Goal: Information Seeking & Learning: Check status

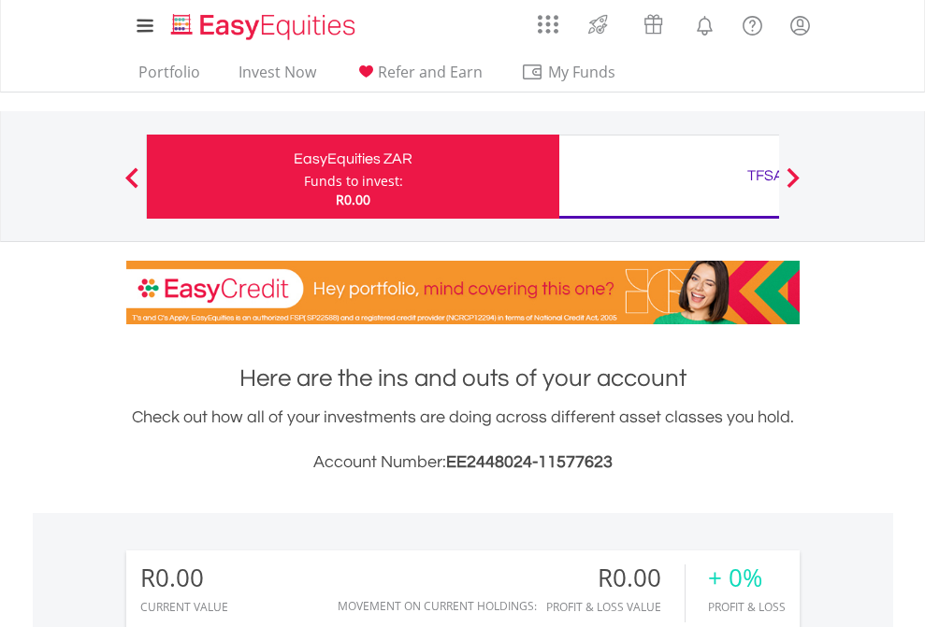
scroll to position [180, 294]
click at [304, 177] on div "Funds to invest:" at bounding box center [353, 181] width 99 height 19
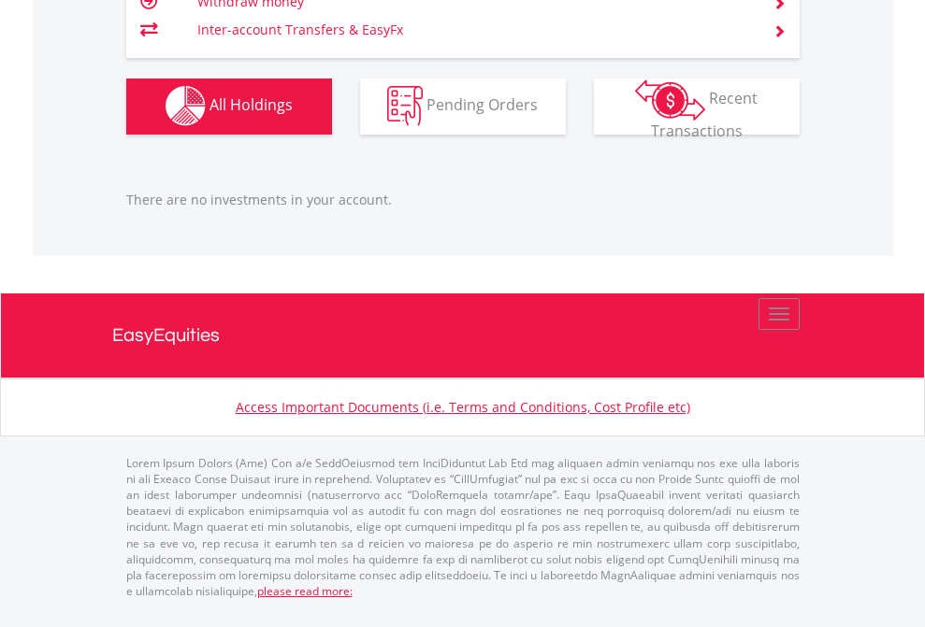
scroll to position [180, 294]
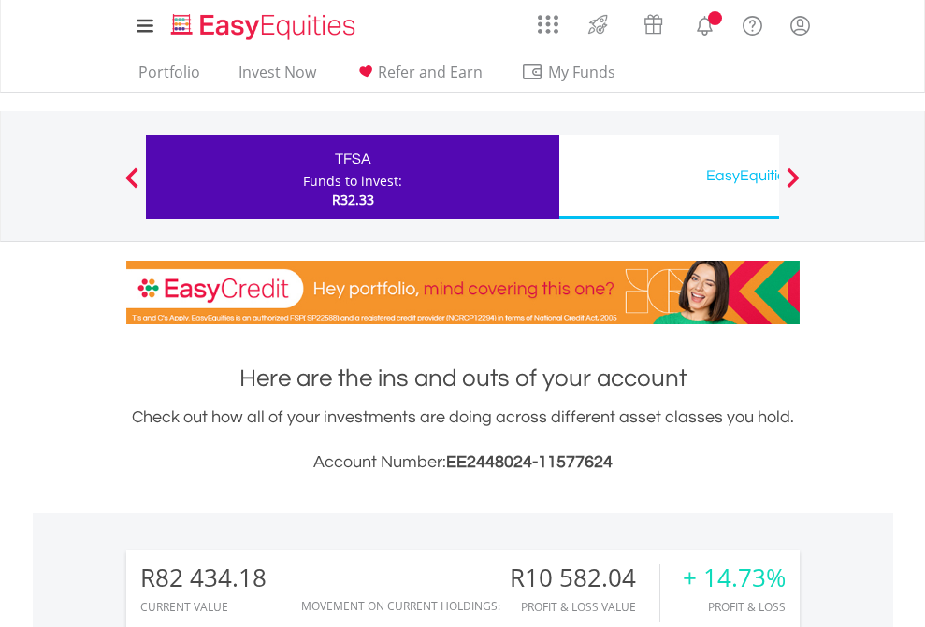
scroll to position [180, 294]
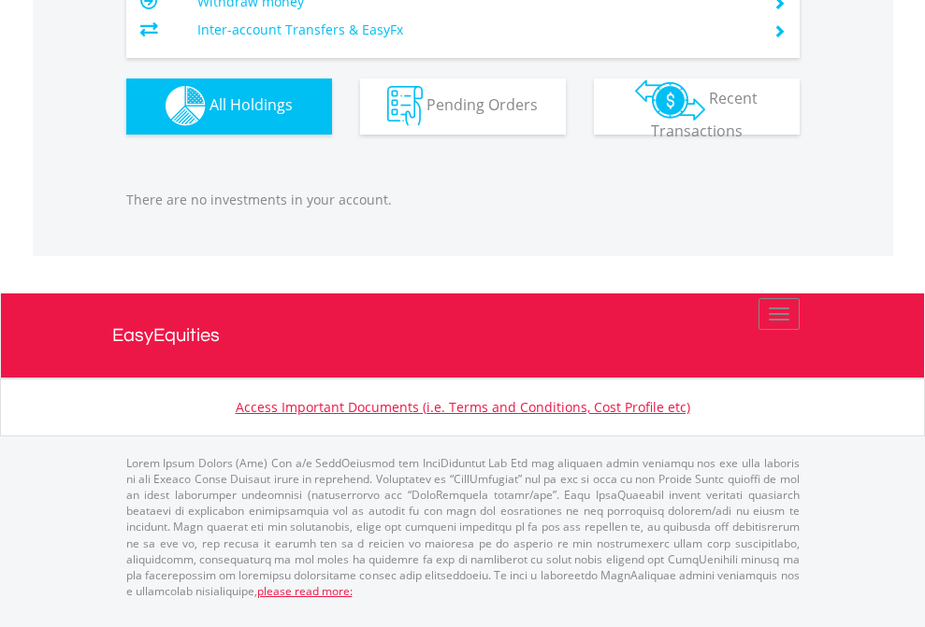
scroll to position [180, 294]
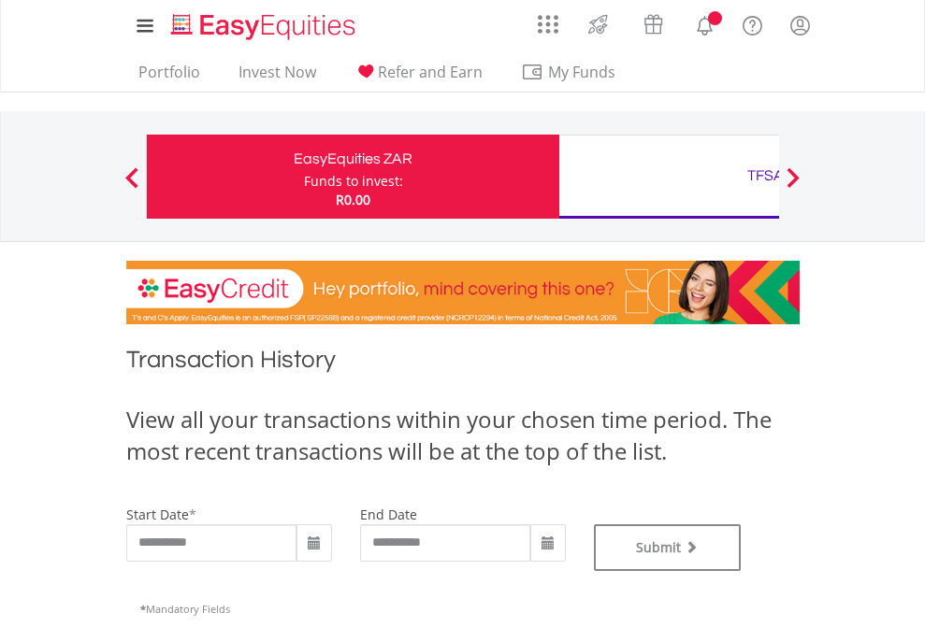
type input "**********"
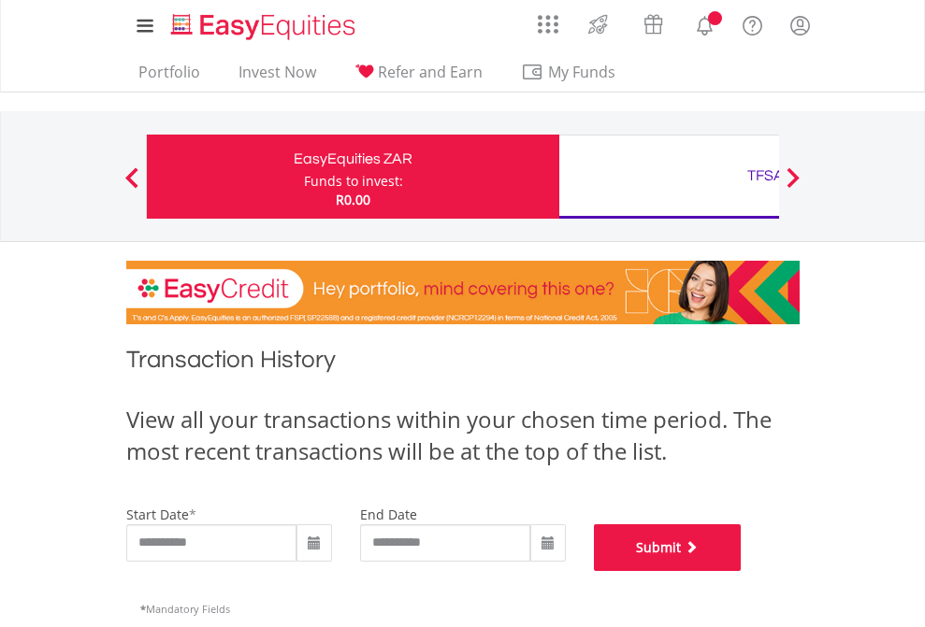
click at [741, 571] on button "Submit" at bounding box center [668, 548] width 148 height 47
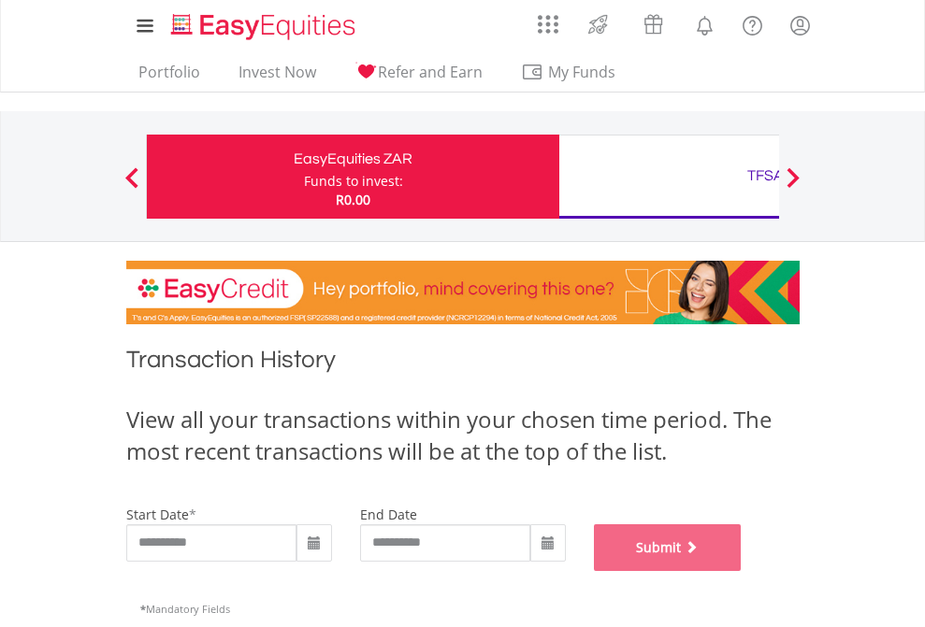
scroll to position [758, 0]
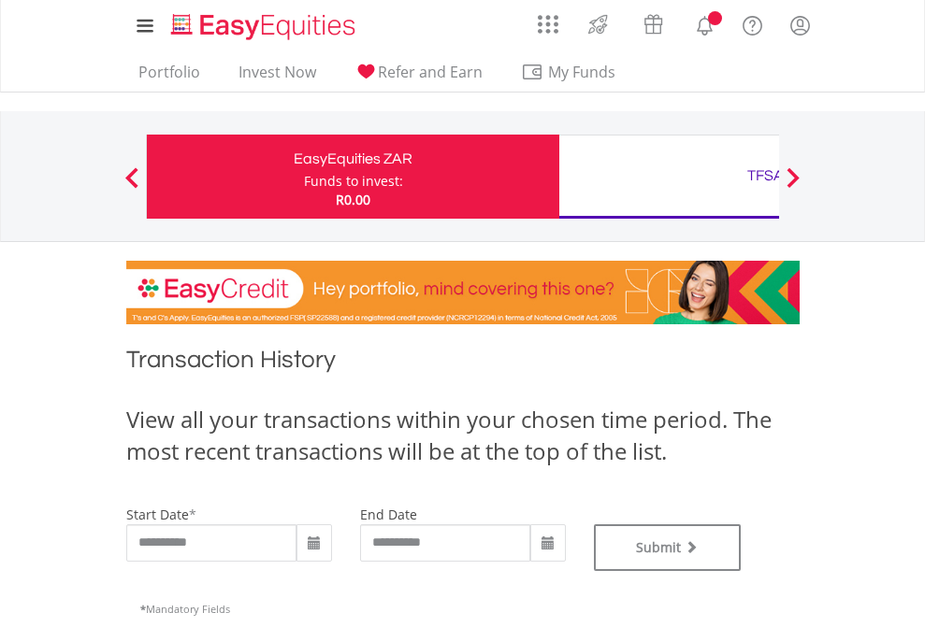
click at [669, 177] on div "TFSA" at bounding box center [765, 176] width 390 height 26
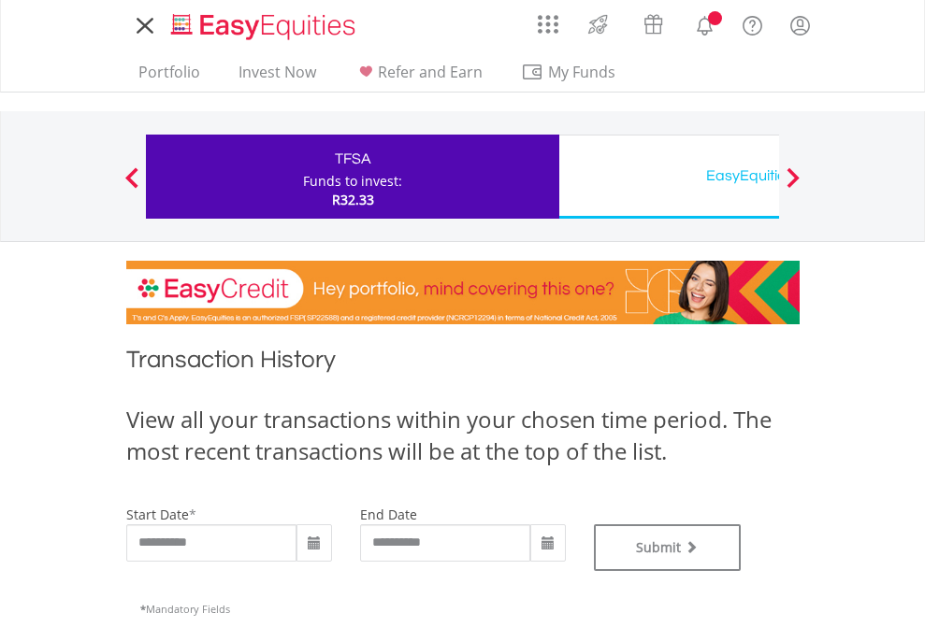
type input "**********"
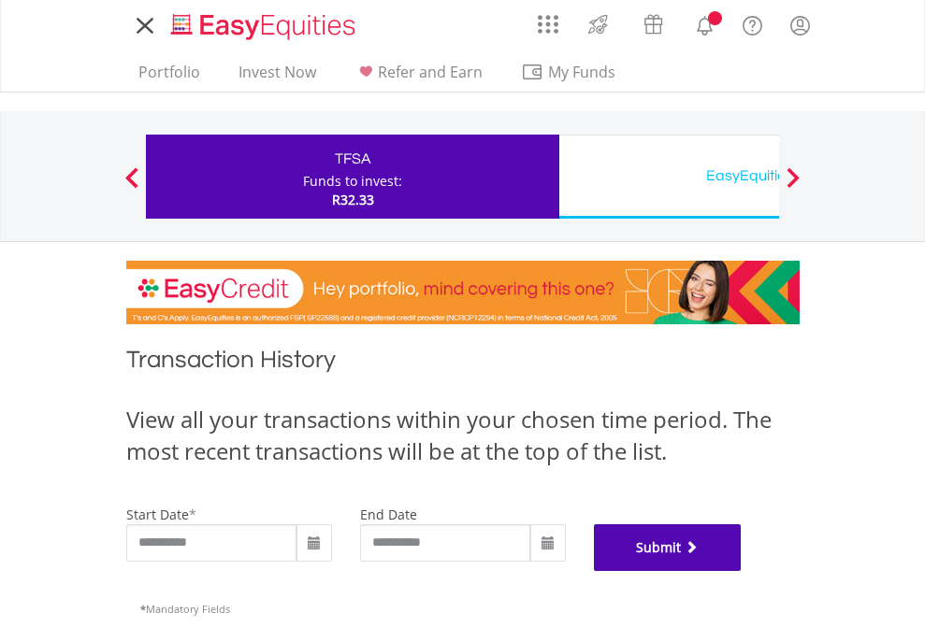
click at [741, 571] on button "Submit" at bounding box center [668, 548] width 148 height 47
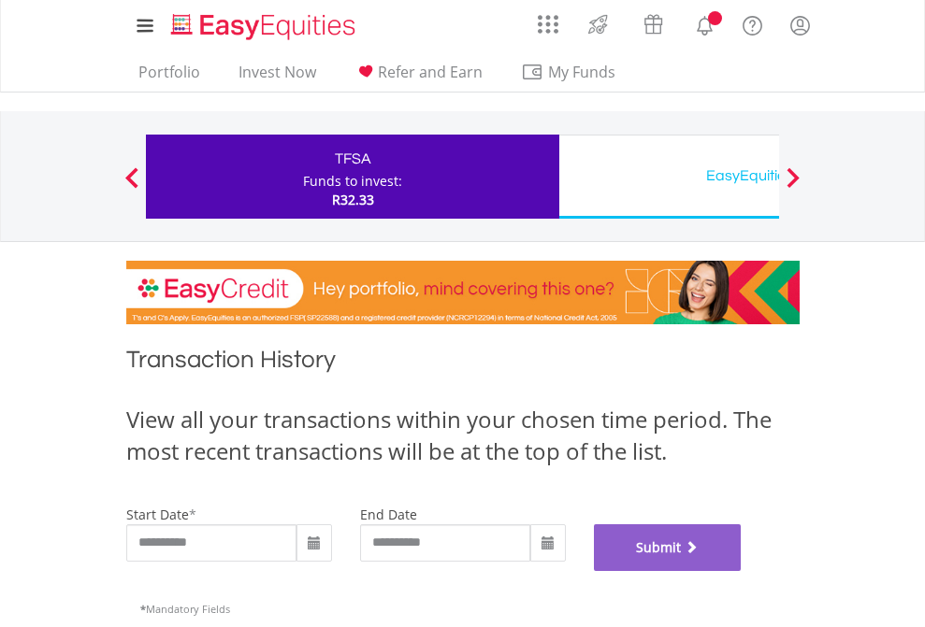
scroll to position [758, 0]
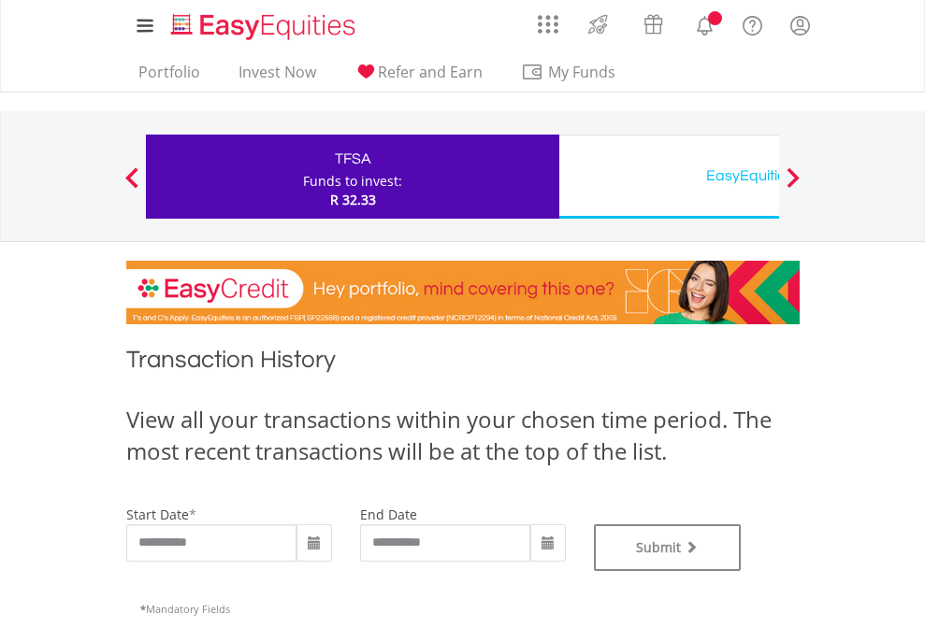
click at [669, 177] on div "EasyEquities USD" at bounding box center [765, 176] width 390 height 26
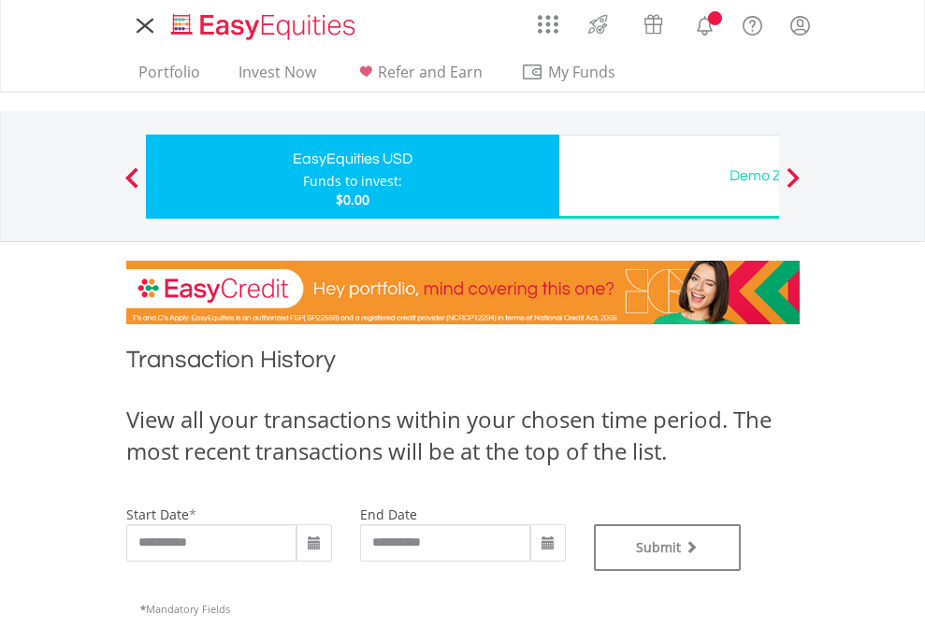
type input "**********"
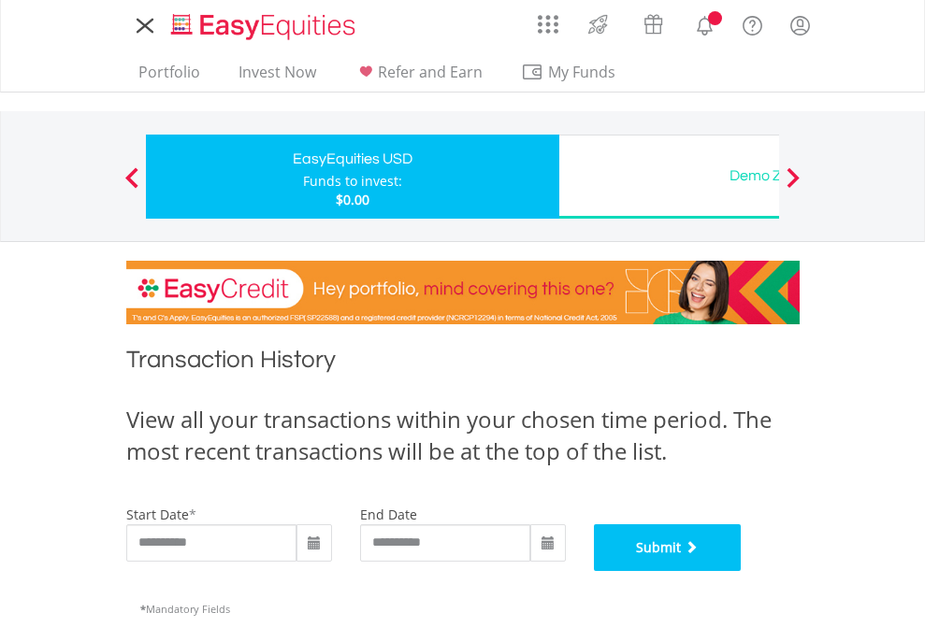
click at [741, 571] on button "Submit" at bounding box center [668, 548] width 148 height 47
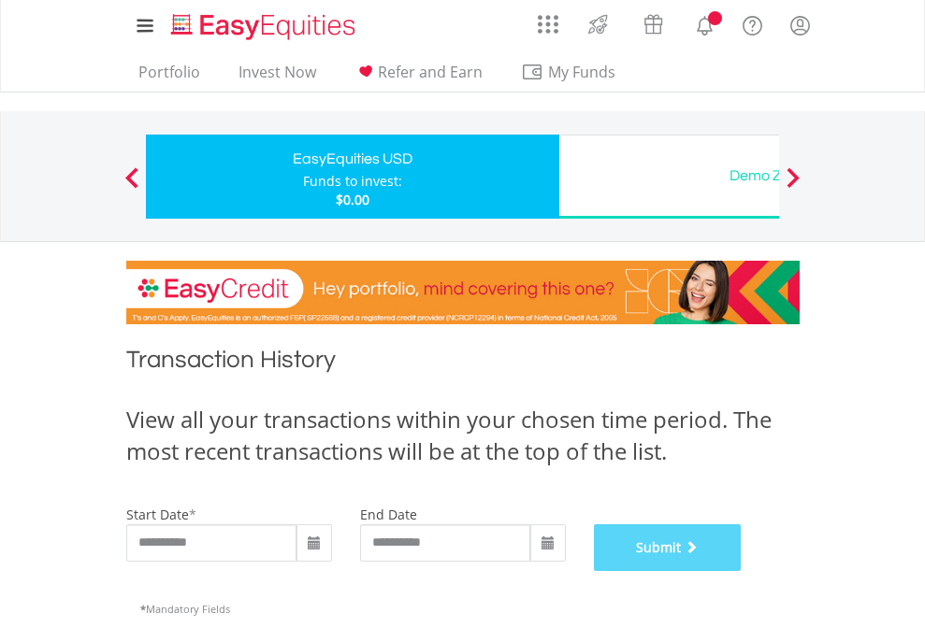
scroll to position [758, 0]
